Goal: Use online tool/utility: Use online tool/utility

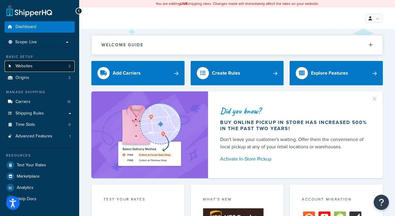
click at [29, 67] on span "Websites" at bounding box center [24, 66] width 17 height 5
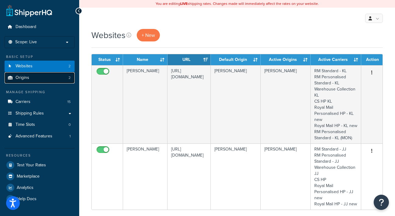
click at [25, 79] on span "Origins" at bounding box center [23, 77] width 14 height 5
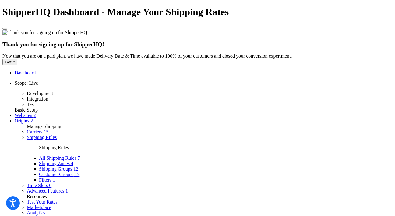
click at [27, 129] on span "Carriers" at bounding box center [35, 131] width 16 height 5
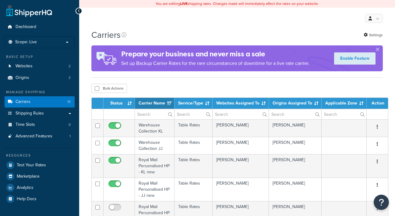
select select "15"
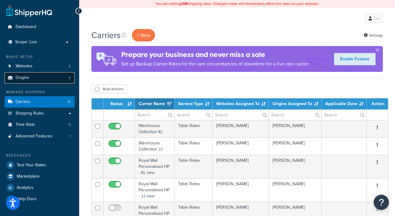
click at [38, 76] on link "Origins 2" at bounding box center [40, 77] width 70 height 11
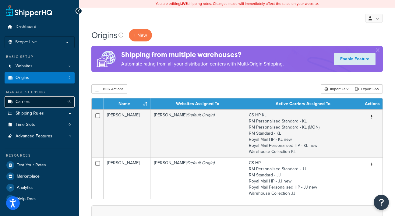
click at [44, 100] on link "Carriers 15" at bounding box center [40, 101] width 70 height 11
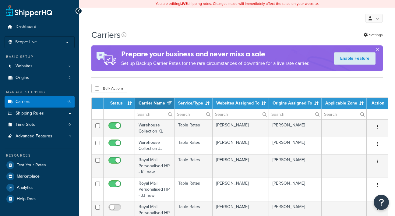
select select "15"
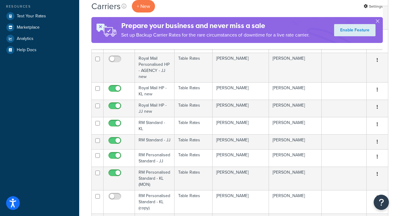
scroll to position [162, 0]
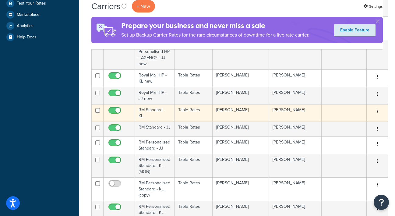
click at [373, 111] on button "button" at bounding box center [377, 112] width 9 height 10
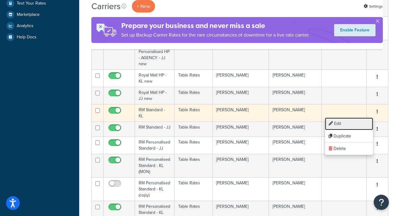
click at [366, 118] on link "Edit" at bounding box center [349, 124] width 48 height 12
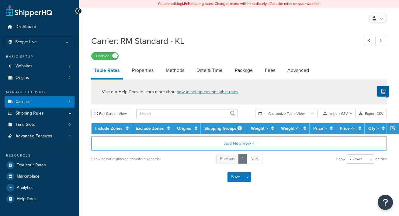
select select "25"
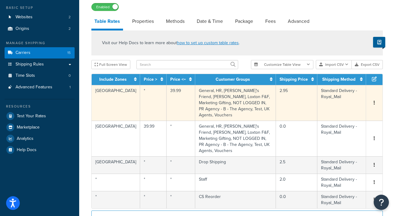
scroll to position [49, 0]
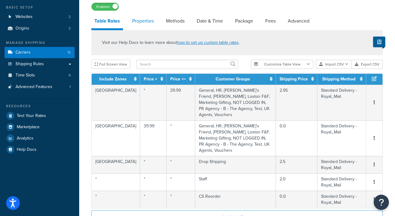
click at [153, 23] on link "Properties" at bounding box center [143, 21] width 28 height 15
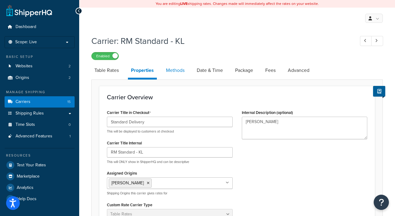
click at [168, 71] on link "Methods" at bounding box center [175, 70] width 25 height 15
select select "25"
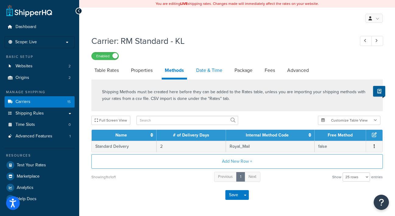
click at [205, 71] on link "Date & Time" at bounding box center [209, 70] width 32 height 15
select select "MMMd"
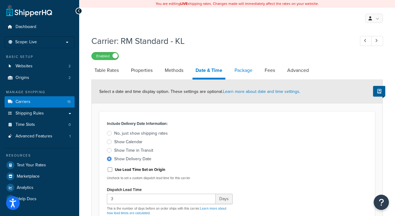
click at [249, 73] on link "Package" at bounding box center [243, 70] width 24 height 15
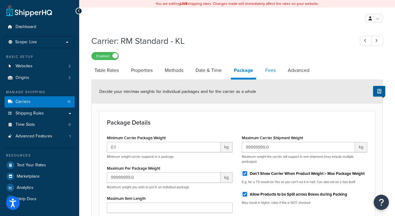
click at [277, 68] on link "Fees" at bounding box center [270, 70] width 16 height 15
select select "AFTER"
select select "ALL"
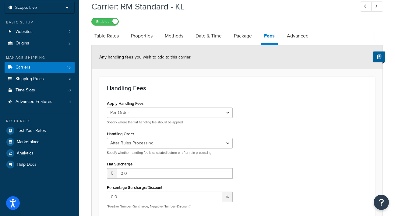
scroll to position [43, 0]
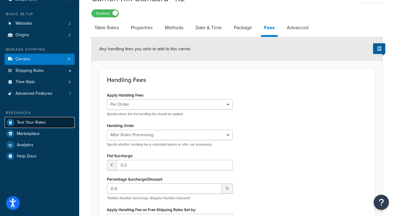
click at [19, 121] on span "Test Your Rates" at bounding box center [31, 122] width 29 height 5
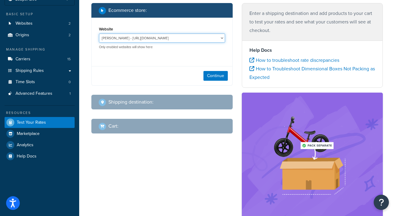
click at [163, 41] on select "Joma Jewellery - https://jomajewellery.com/ Katie Loxton - https://katieloxton.…" at bounding box center [162, 37] width 126 height 9
select select "50b97fc19b2c6b93f6437832e363c3e1"
click at [99, 33] on select "Joma Jewellery - https://jomajewellery.com/ Katie Loxton - https://katieloxton.…" at bounding box center [162, 37] width 126 height 9
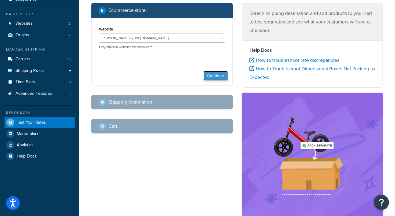
click at [217, 75] on button "Continue" at bounding box center [215, 76] width 24 height 10
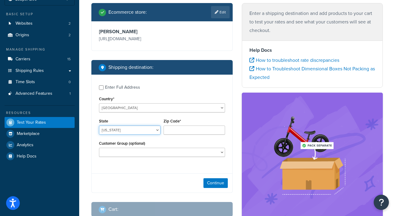
click at [118, 126] on select "Alabama Alaska American Samoa Arizona Arkansas Armed Forces Americas Armed Forc…" at bounding box center [129, 129] width 61 height 9
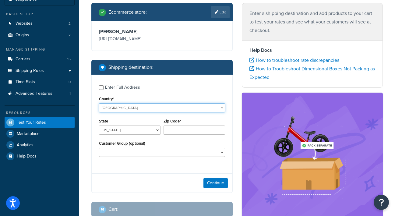
click at [144, 105] on select "United States United Kingdom Afghanistan Åland Islands Albania Algeria American…" at bounding box center [162, 107] width 126 height 9
select select "GB"
click at [99, 103] on select "United States United Kingdom Afghanistan Åland Islands Albania Algeria American…" at bounding box center [162, 107] width 126 height 9
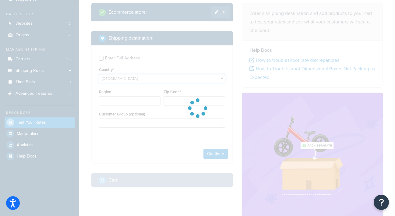
type input "AL"
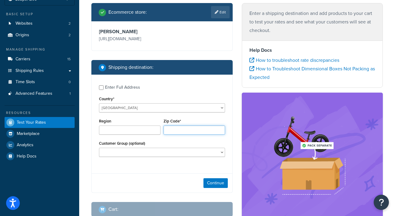
click at [176, 130] on input "Zip Code*" at bounding box center [193, 129] width 61 height 9
type input "S66 7LQ"
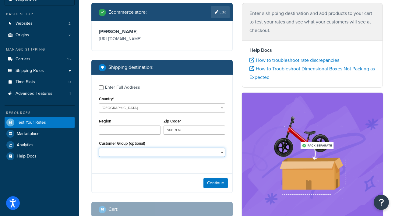
click at [190, 149] on select "BF Testing BF24 - DD4 BF24 - DD5 CS Reorder Drop Shipping General HR Katie's Fr…" at bounding box center [162, 152] width 126 height 9
select select "NOT LOGGED IN"
click at [99, 148] on select "BF Testing BF24 - DD4 BF24 - DD5 CS Reorder Drop Shipping General HR Katie's Fr…" at bounding box center [162, 152] width 126 height 9
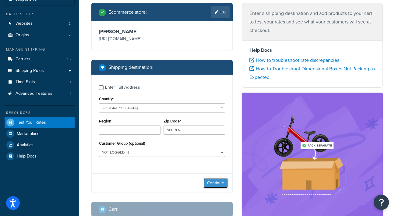
click at [217, 183] on button "Continue" at bounding box center [215, 183] width 24 height 10
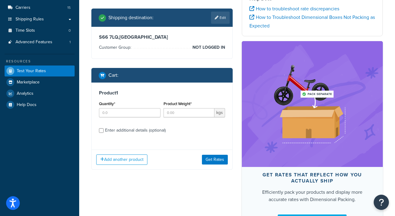
scroll to position [95, 0]
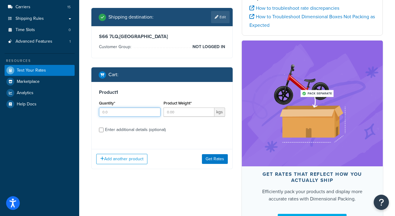
click at [127, 112] on input "Quantity*" at bounding box center [129, 111] width 61 height 9
type input "1"
click at [185, 109] on input "Product Weight*" at bounding box center [188, 111] width 51 height 9
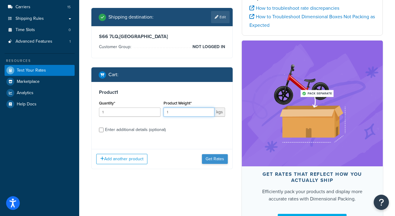
type input "1"
click at [218, 160] on button "Get Rates" at bounding box center [215, 159] width 26 height 10
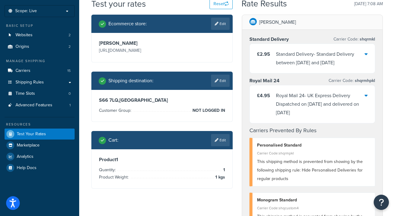
scroll to position [31, 0]
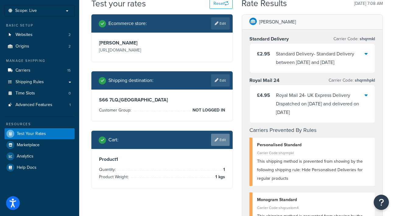
click at [221, 137] on link "Edit" at bounding box center [220, 140] width 19 height 12
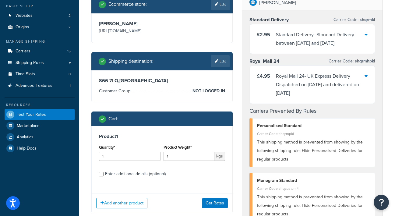
click at [113, 174] on div "Enter additional details (optional)" at bounding box center [135, 174] width 61 height 9
click at [104, 174] on input "Enter additional details (optional)" at bounding box center [101, 174] width 5 height 5
checkbox input "true"
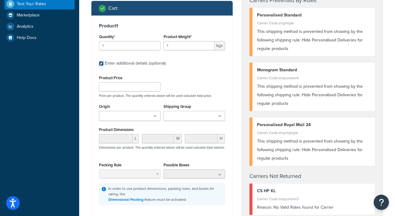
scroll to position [195, 0]
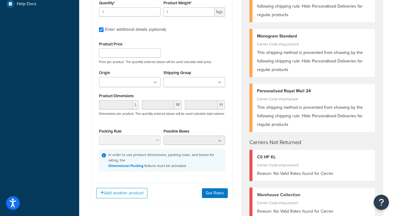
click at [139, 88] on div "Origin Joma Jewellery Katie Loxton" at bounding box center [129, 79] width 65 height 23
click at [144, 82] on input "Origin" at bounding box center [128, 82] width 54 height 7
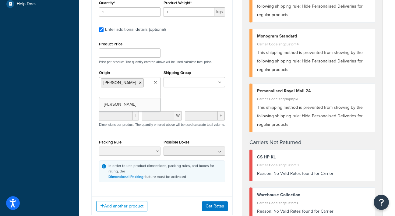
click at [197, 99] on div "Origin Katie Loxton Joma Jewellery Shipping Group -ENG EMB KLB2664-EMB KLB2665-…" at bounding box center [161, 85] width 129 height 34
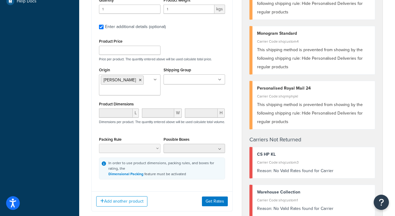
scroll to position [198, 0]
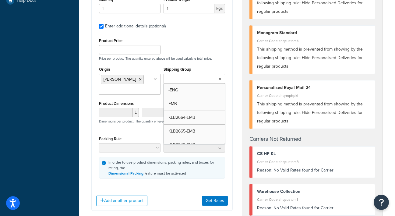
click at [192, 74] on ul at bounding box center [193, 79] width 61 height 10
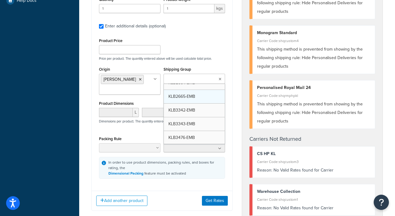
scroll to position [34, 0]
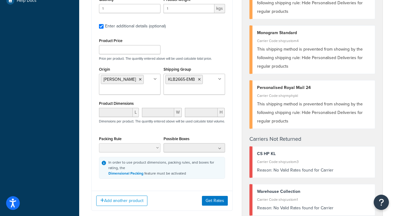
click at [210, 55] on div "Product Price Price per product. The quantity entered above will be used calcul…" at bounding box center [161, 49] width 129 height 24
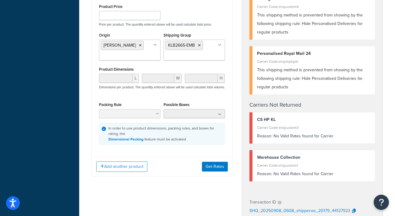
scroll to position [250, 0]
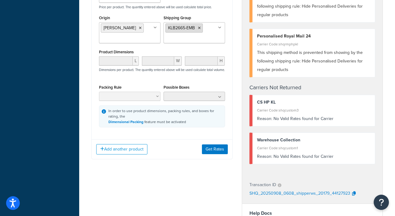
click at [201, 28] on li "KLB2665-EMB" at bounding box center [183, 27] width 37 height 9
click at [203, 28] on ul "KLB2665-EMB" at bounding box center [193, 32] width 61 height 21
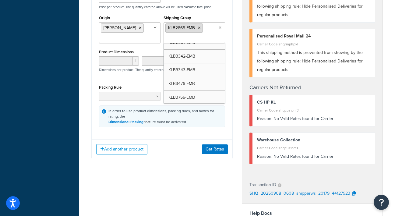
click at [200, 29] on icon at bounding box center [199, 28] width 3 height 4
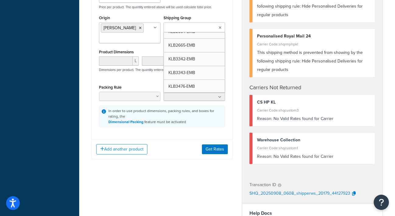
click at [207, 30] on input "Shipping Group" at bounding box center [192, 27] width 54 height 7
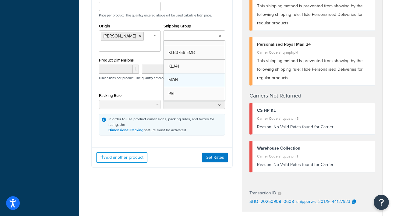
scroll to position [76, 0]
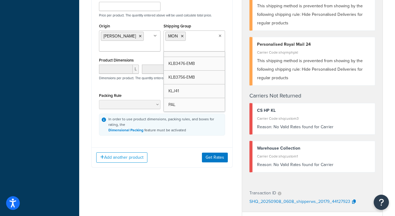
click at [228, 47] on div "Product 1 Quantity* 1 Product Weight* 1 kgs Enter additional details (optional)…" at bounding box center [162, 39] width 141 height 208
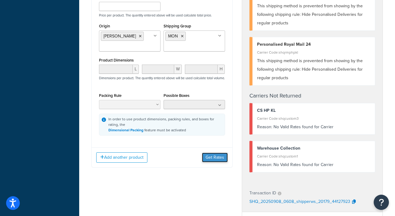
click at [220, 160] on button "Get Rates" at bounding box center [215, 158] width 26 height 10
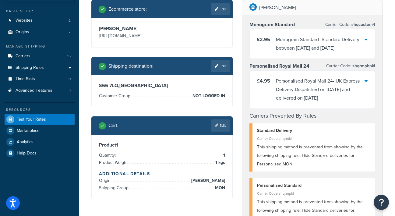
scroll to position [47, 0]
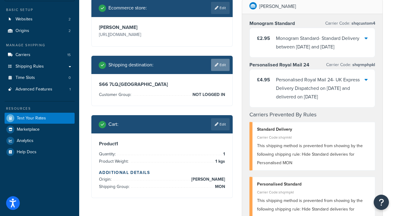
click at [216, 66] on icon at bounding box center [217, 65] width 4 height 4
select select "GB"
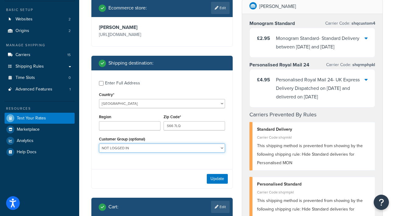
click at [169, 148] on select "BF Testing BF24 - DD4 BF24 - DD5 CS Reorder Drop Shipping General HR Katie's Fr…" at bounding box center [162, 147] width 126 height 9
select select "General"
click at [99, 143] on select "BF Testing BF24 - DD4 BF24 - DD5 CS Reorder Drop Shipping General HR Katie's Fr…" at bounding box center [162, 147] width 126 height 9
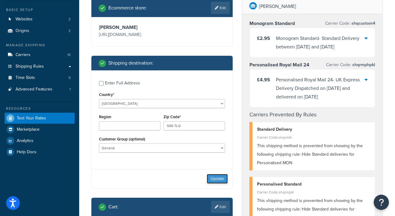
click at [215, 177] on button "Update" at bounding box center [217, 179] width 21 height 10
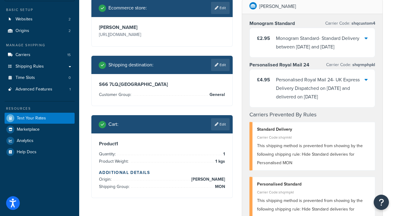
click at [224, 58] on div "Shipping destination : Edit" at bounding box center [161, 65] width 141 height 18
click at [217, 69] on link "Edit" at bounding box center [220, 65] width 19 height 12
select select "GB"
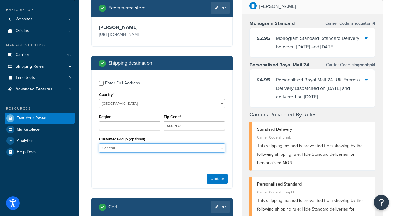
click at [174, 147] on select "BF Testing BF24 - DD4 BF24 - DD5 CS Reorder Drop Shipping General HR Katie's Fr…" at bounding box center [162, 147] width 126 height 9
select select "Vouchers"
click at [99, 143] on select "BF Testing BF24 - DD4 BF24 - DD5 CS Reorder Drop Shipping General HR Katie's Fr…" at bounding box center [162, 147] width 126 height 9
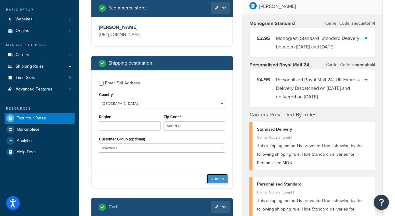
click at [223, 176] on button "Update" at bounding box center [217, 179] width 21 height 10
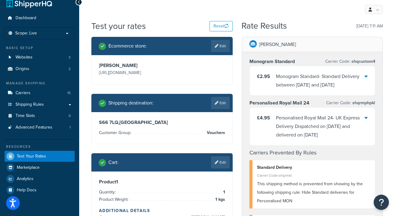
scroll to position [9, 0]
